Goal: Task Accomplishment & Management: Use online tool/utility

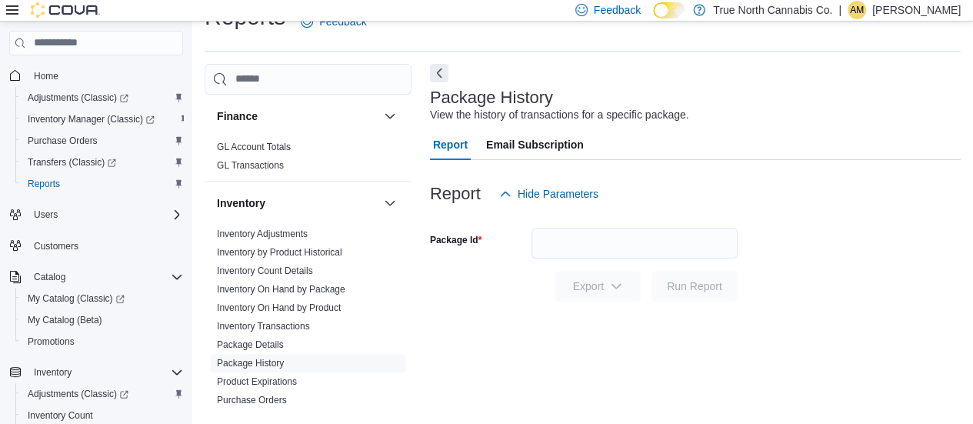
scroll to position [315, 0]
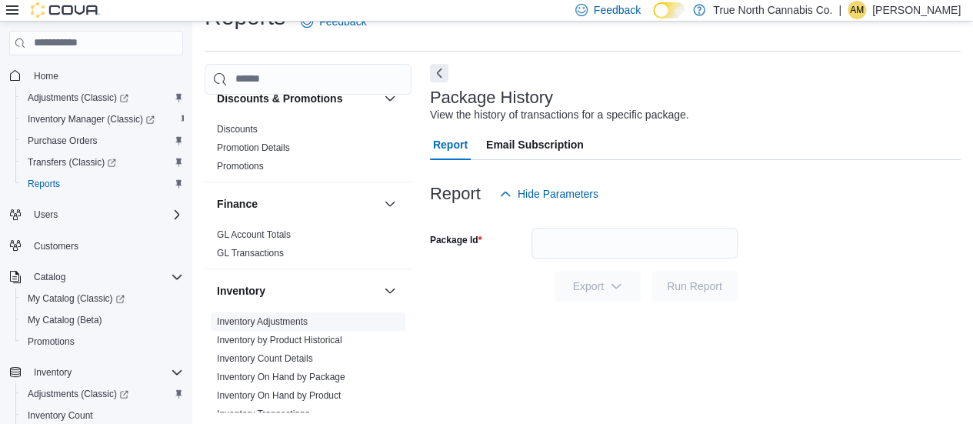
click at [282, 318] on link "Inventory Adjustments" at bounding box center [262, 321] width 91 height 11
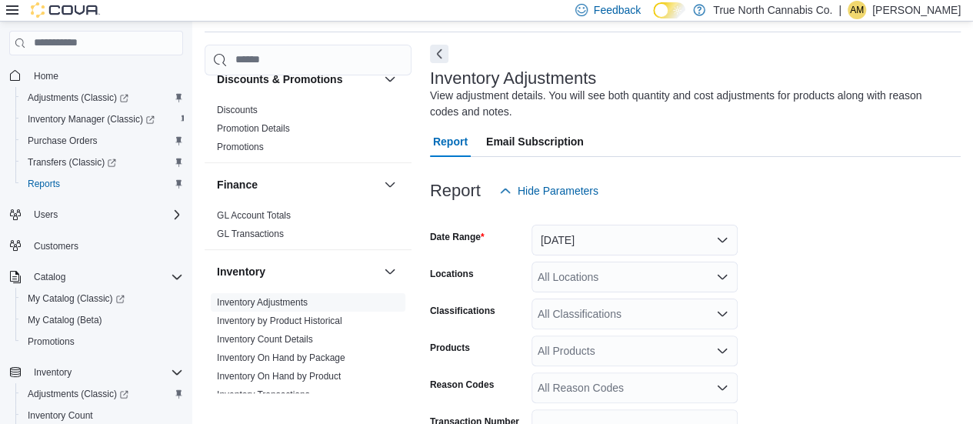
scroll to position [141, 0]
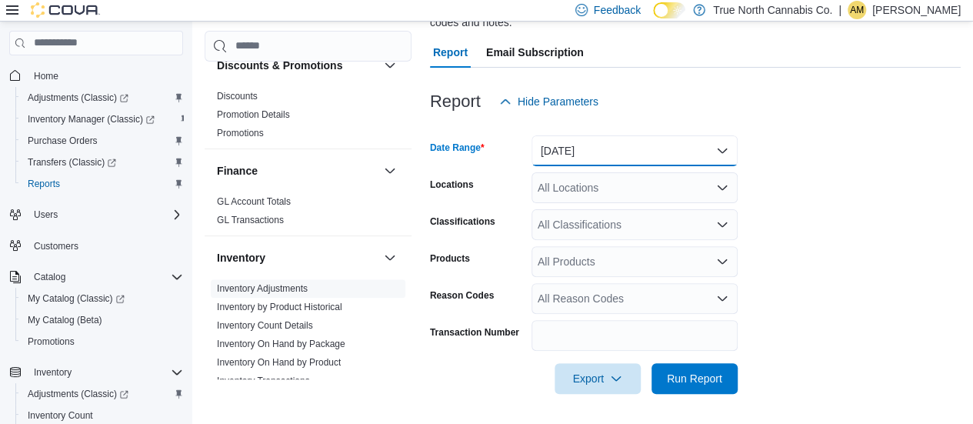
click at [642, 158] on button "[DATE]" at bounding box center [635, 150] width 206 height 31
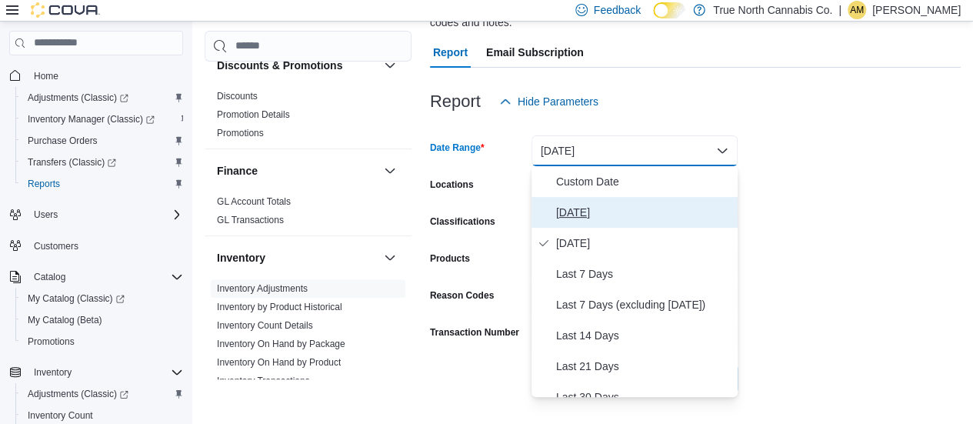
click at [636, 215] on span "[DATE]" at bounding box center [643, 212] width 175 height 18
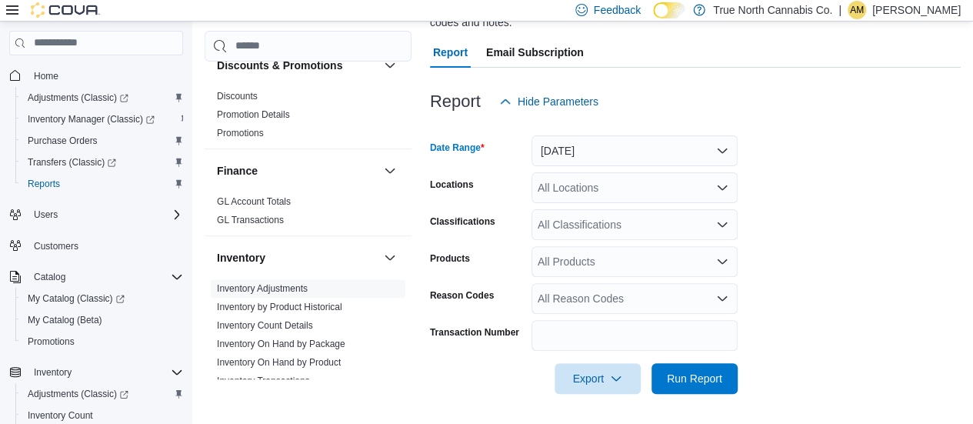
click at [563, 187] on div "All Locations" at bounding box center [635, 187] width 206 height 31
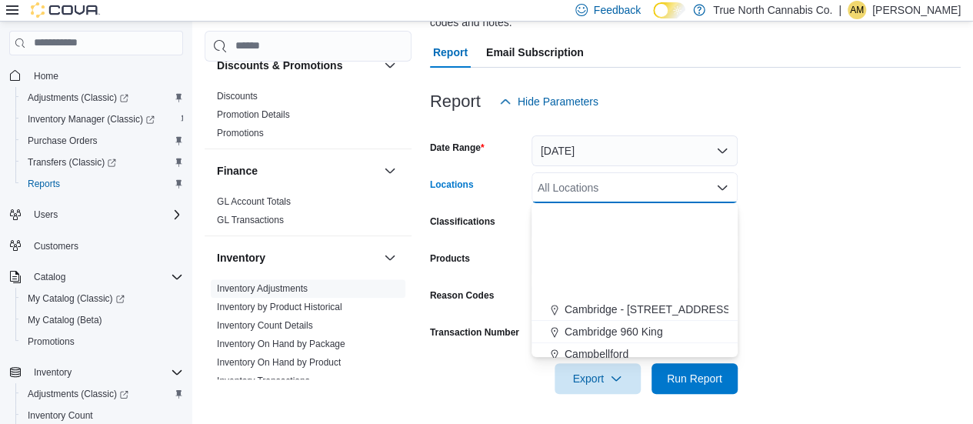
scroll to position [231, 0]
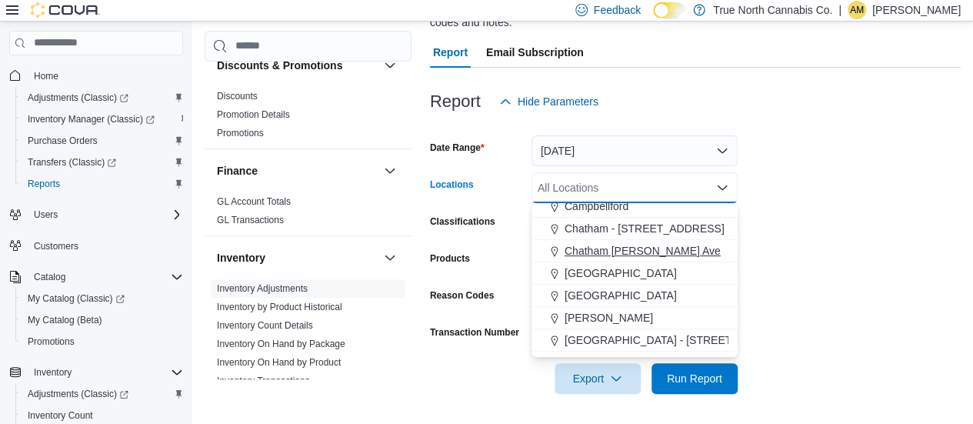
click at [637, 252] on span "Chatham [PERSON_NAME] Ave" at bounding box center [643, 250] width 156 height 15
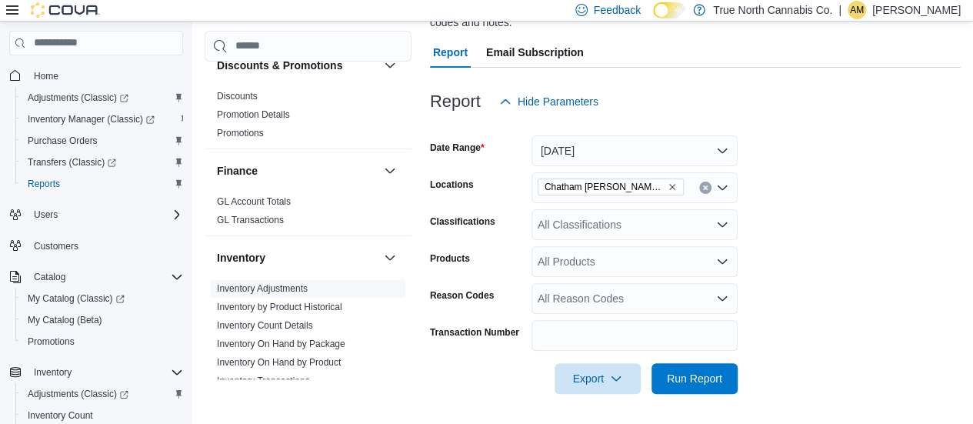
click at [785, 202] on form "Date Range [DATE] Locations [GEOGRAPHIC_DATA] [PERSON_NAME] Ave Classifications…" at bounding box center [695, 255] width 531 height 277
click at [715, 384] on span "Run Report" at bounding box center [694, 377] width 55 height 15
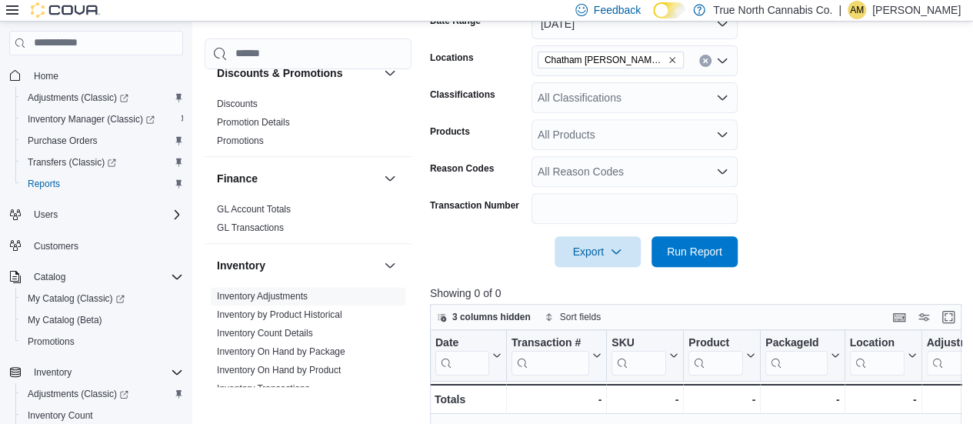
scroll to position [114, 0]
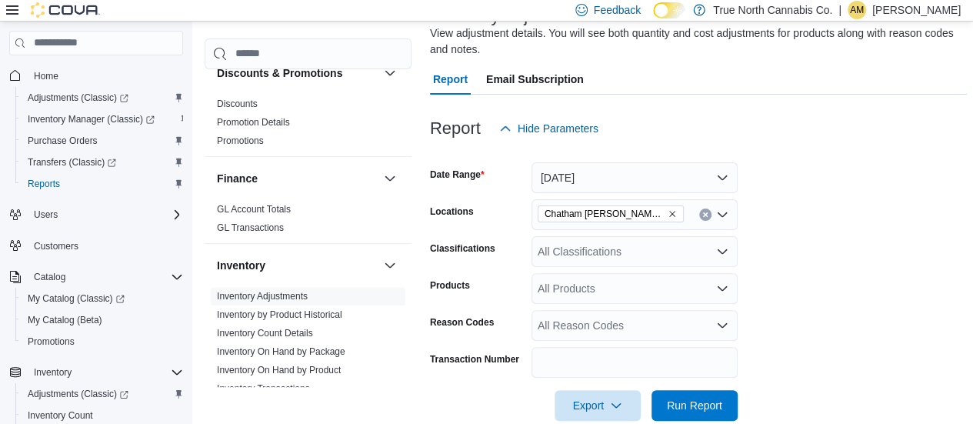
click at [851, 211] on form "Date Range [DATE] Locations [GEOGRAPHIC_DATA] [PERSON_NAME] Ave Classifications…" at bounding box center [698, 282] width 537 height 277
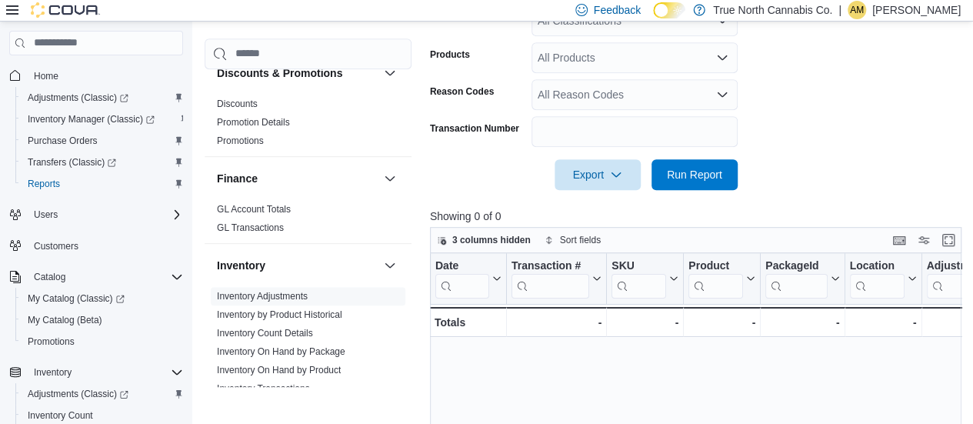
scroll to position [422, 0]
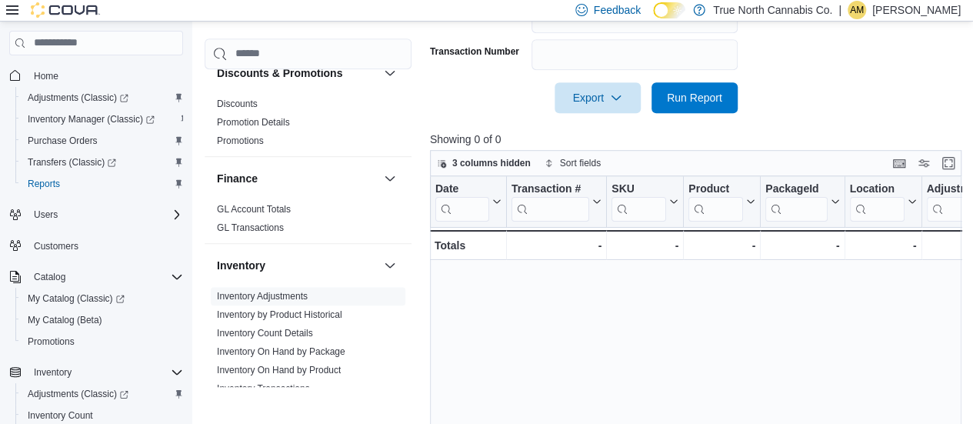
click at [755, 282] on div "Date Click to view column header actions Transaction # Click to view column hea…" at bounding box center [698, 333] width 537 height 314
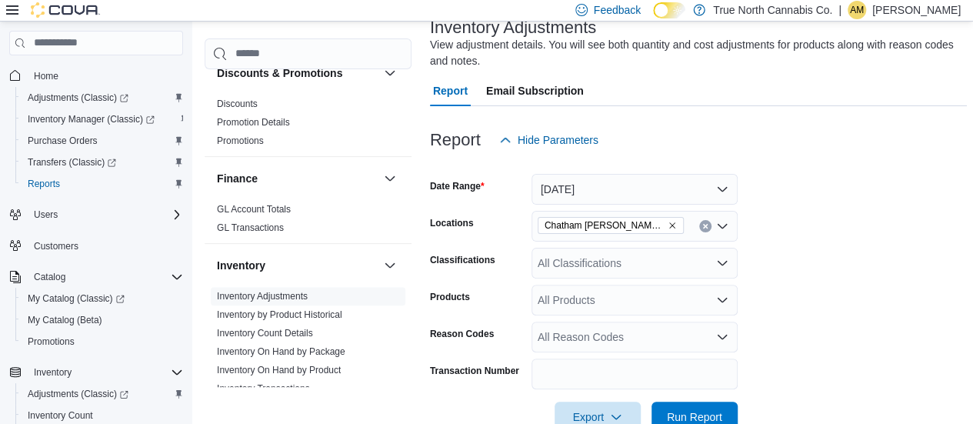
scroll to position [191, 0]
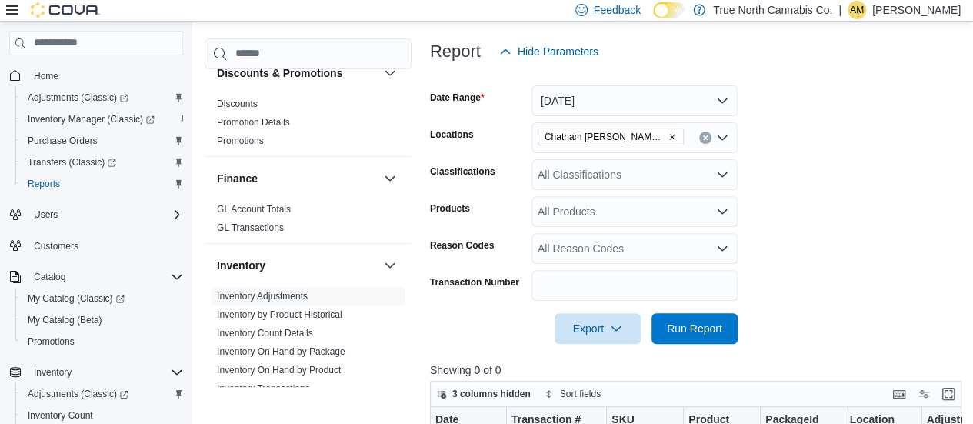
click at [830, 128] on form "Date Range [DATE] Locations [GEOGRAPHIC_DATA] [PERSON_NAME] Ave Classifications…" at bounding box center [698, 205] width 537 height 277
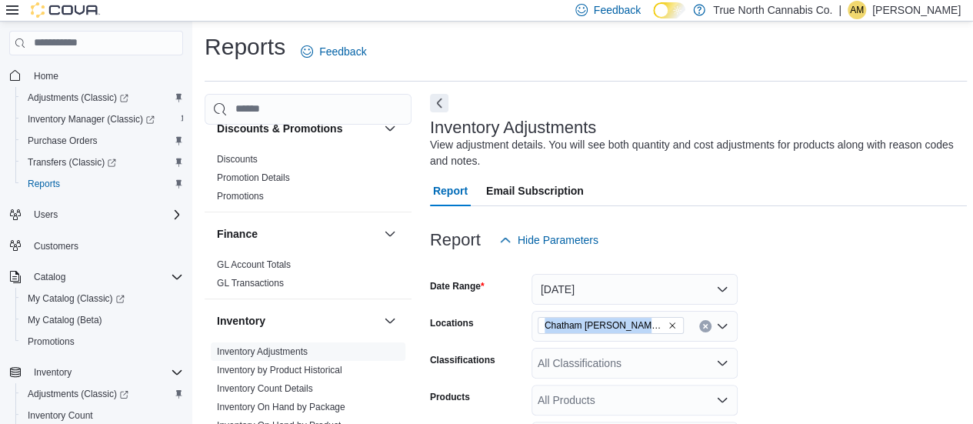
scroll to position [0, 0]
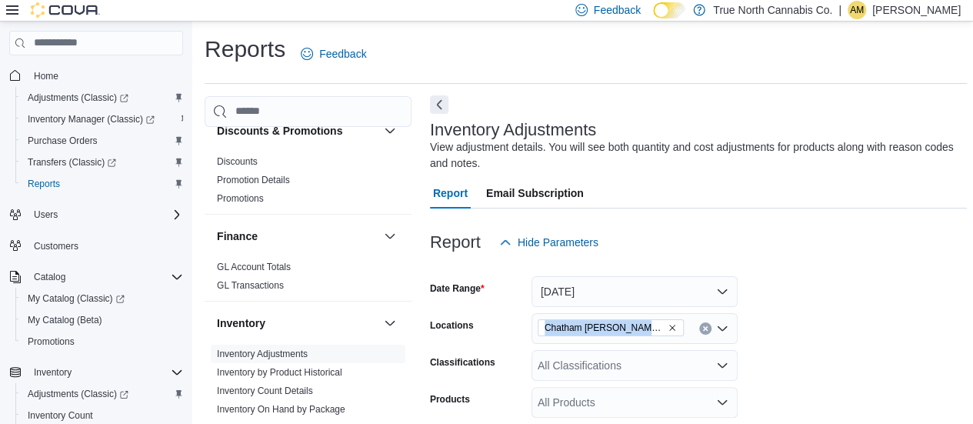
click at [439, 106] on button "Next" at bounding box center [439, 104] width 18 height 18
